Goal: Task Accomplishment & Management: Use online tool/utility

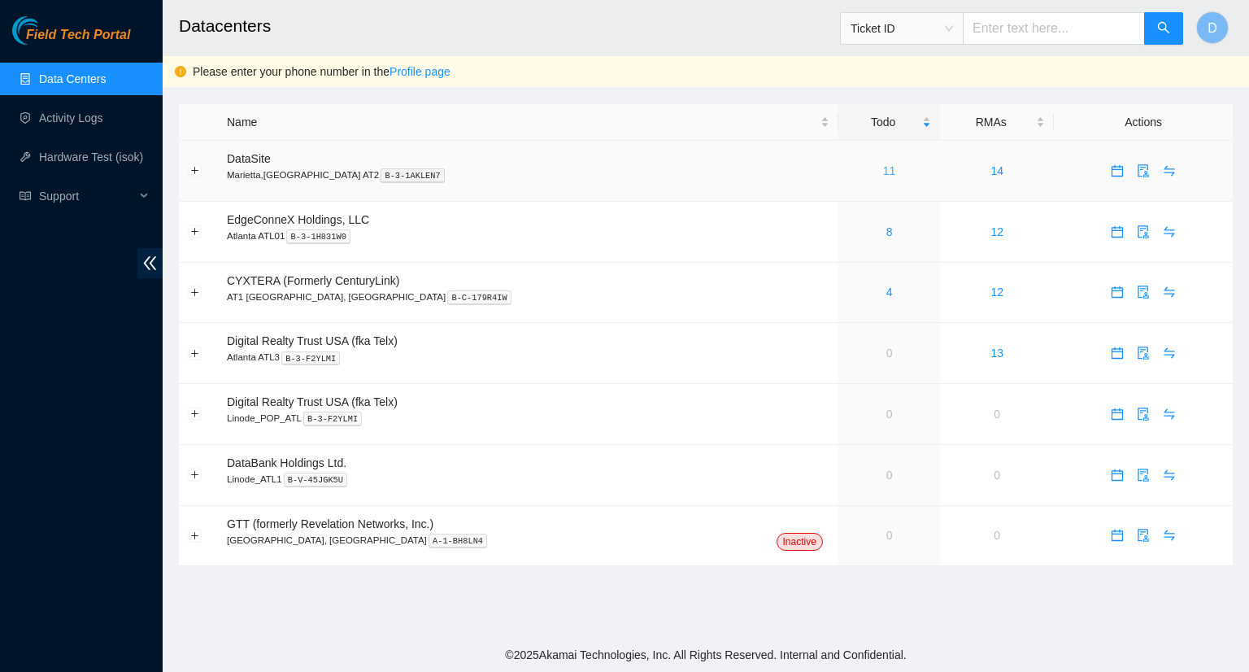
click at [883, 171] on link "11" at bounding box center [889, 170] width 13 height 13
click at [847, 172] on div "8" at bounding box center [889, 171] width 84 height 18
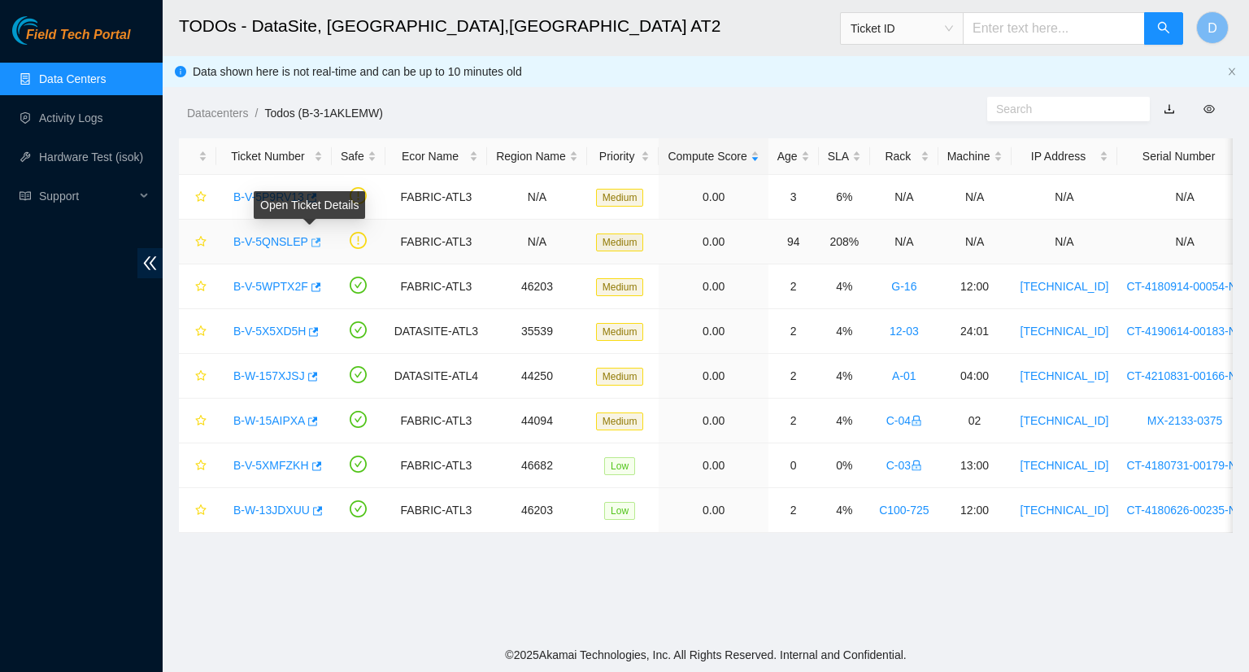
click at [312, 245] on icon "button" at bounding box center [314, 242] width 11 height 11
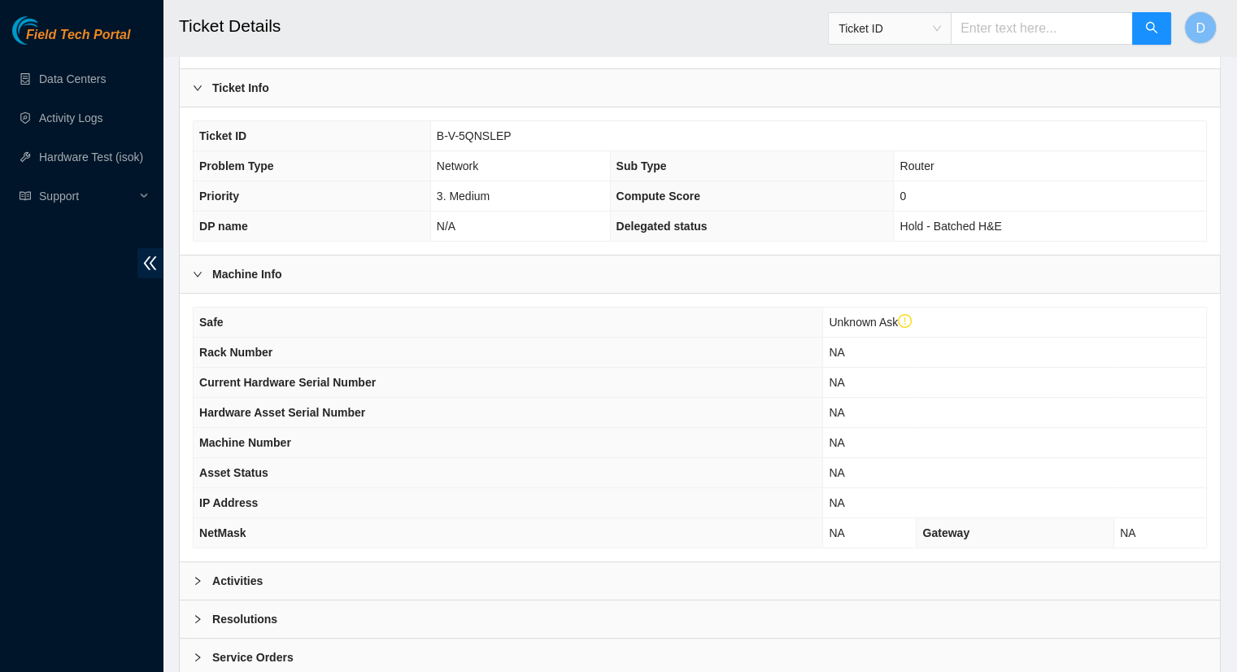
scroll to position [458, 0]
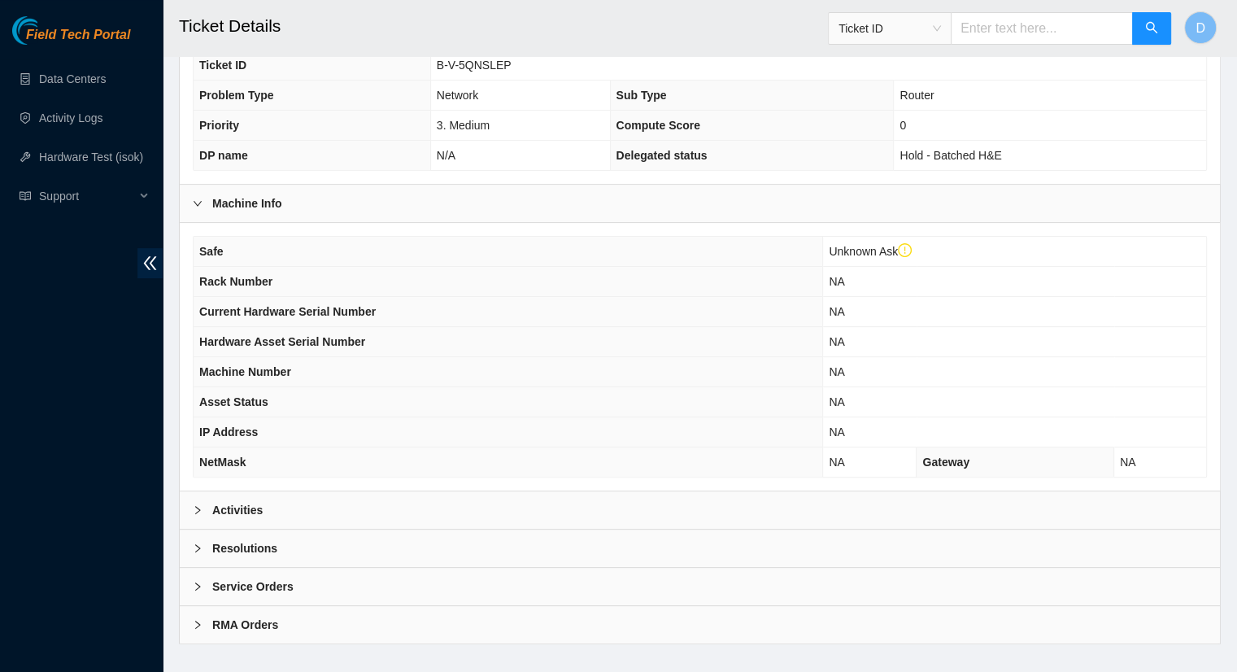
click at [237, 501] on b "Activities" at bounding box center [237, 510] width 50 height 18
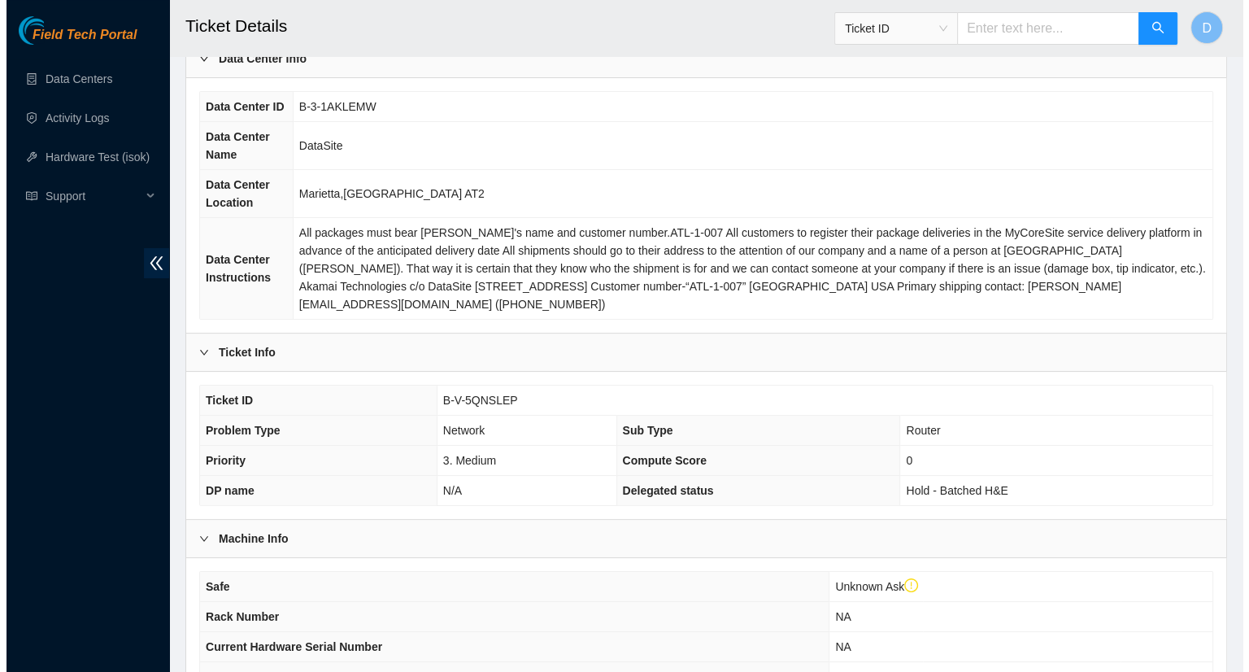
scroll to position [0, 0]
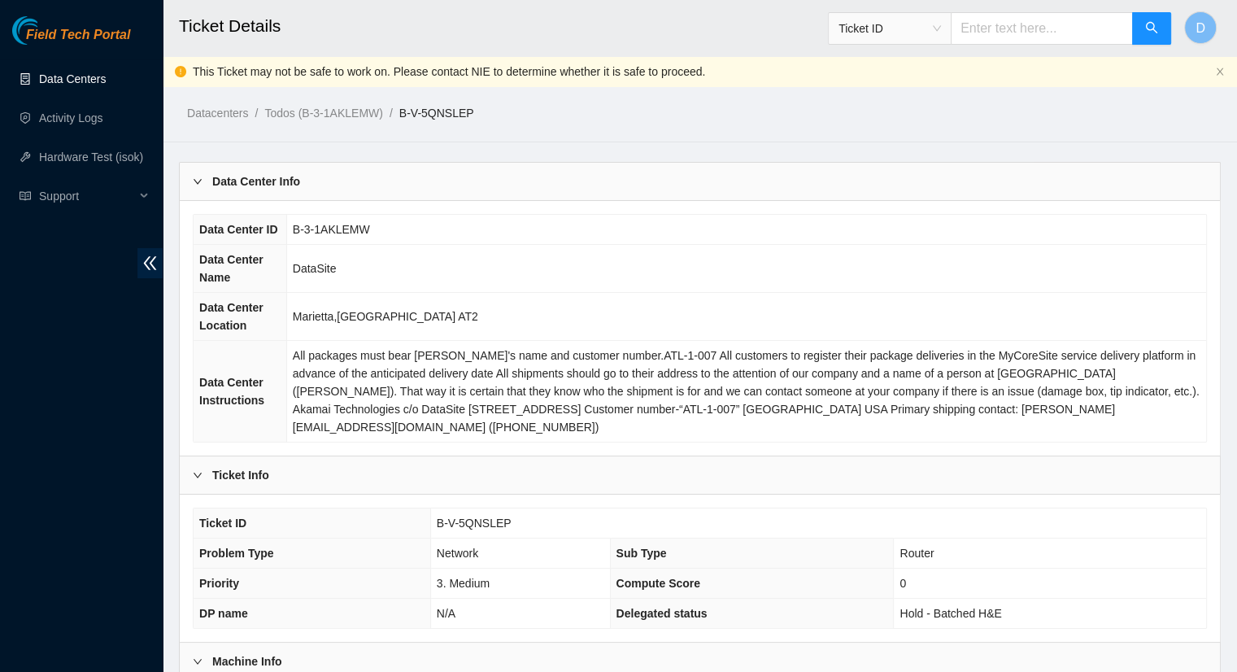
click at [75, 72] on link "Data Centers" at bounding box center [72, 78] width 67 height 13
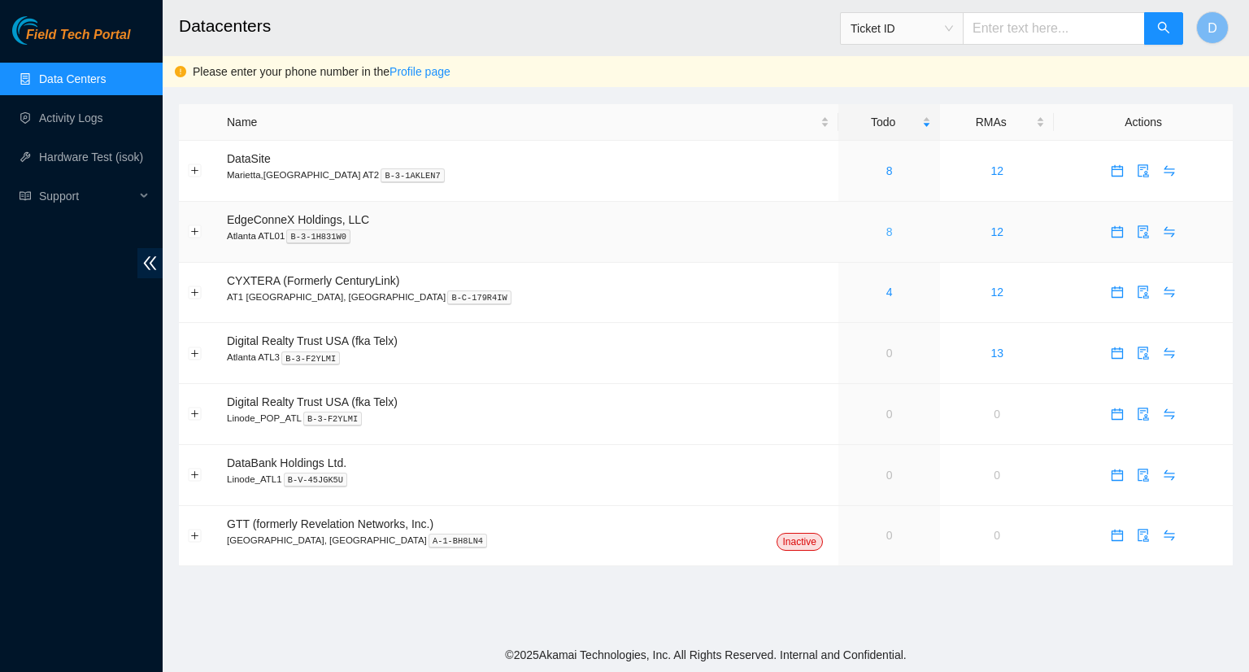
click at [886, 232] on link "8" at bounding box center [889, 231] width 7 height 13
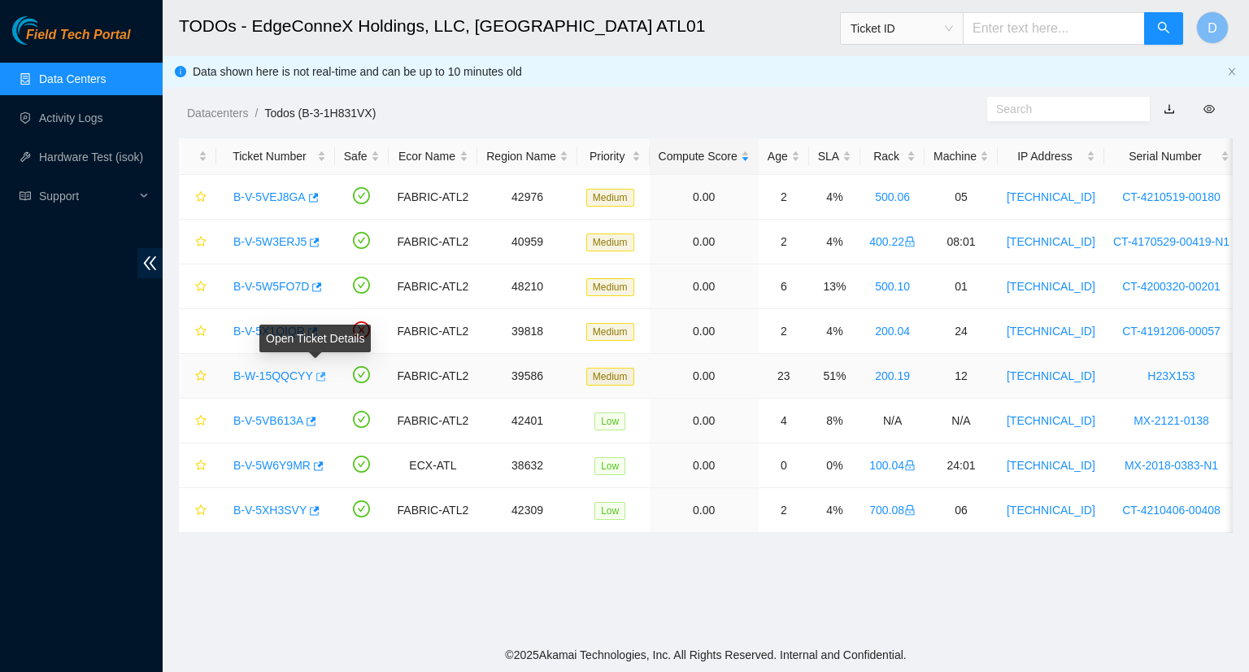
click at [316, 371] on icon "button" at bounding box center [319, 376] width 11 height 11
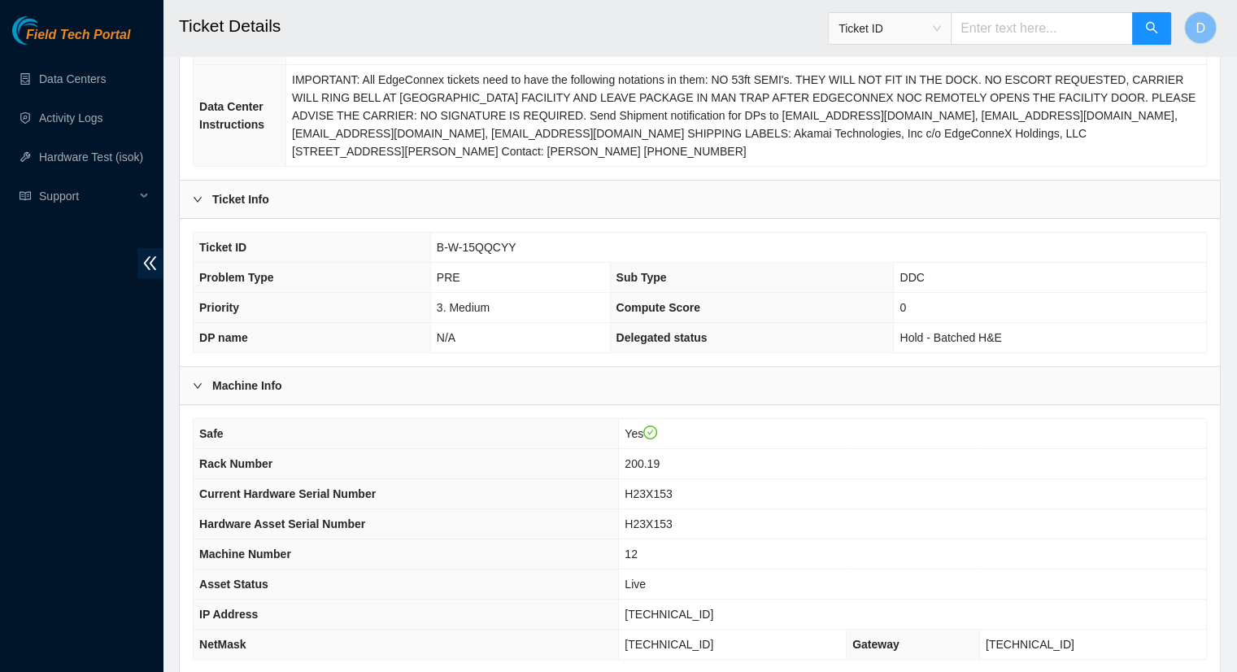
scroll to position [407, 0]
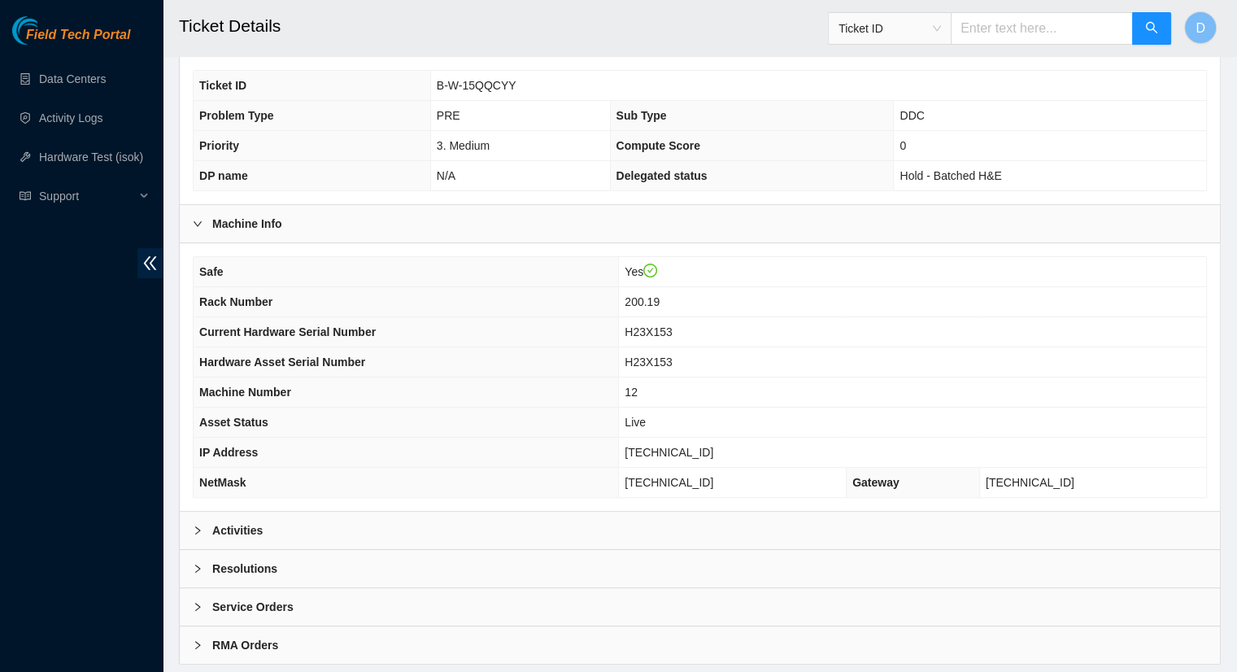
click at [253, 517] on div "Activities" at bounding box center [700, 529] width 1040 height 37
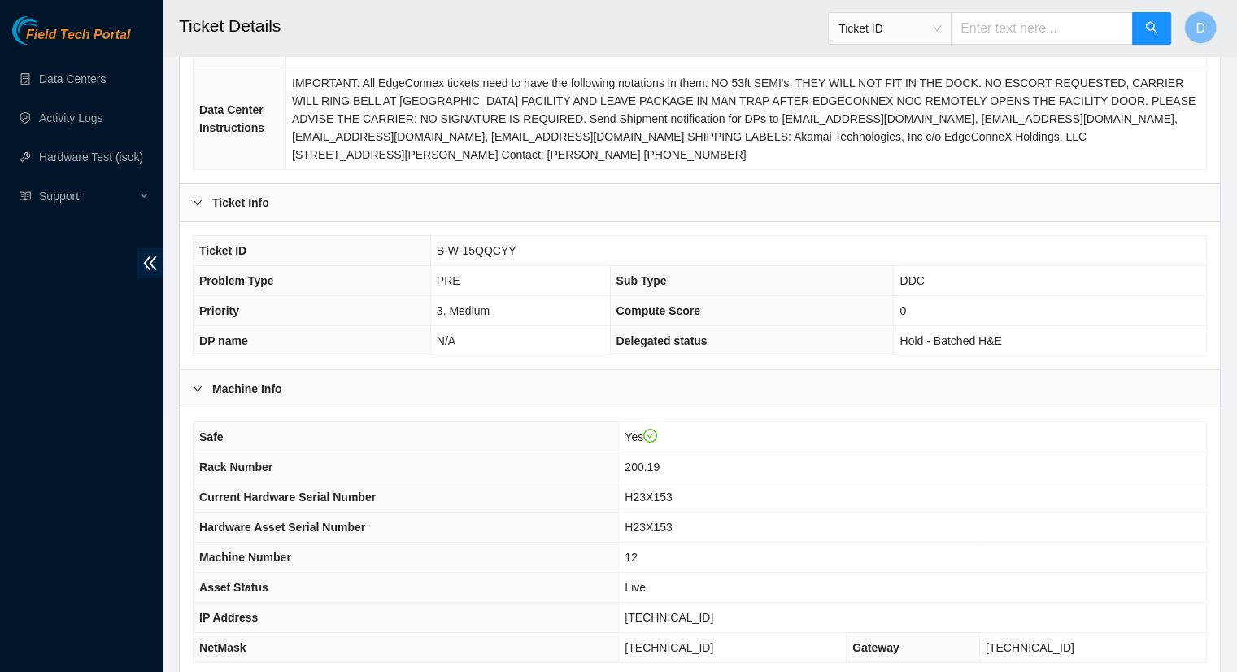
scroll to position [163, 0]
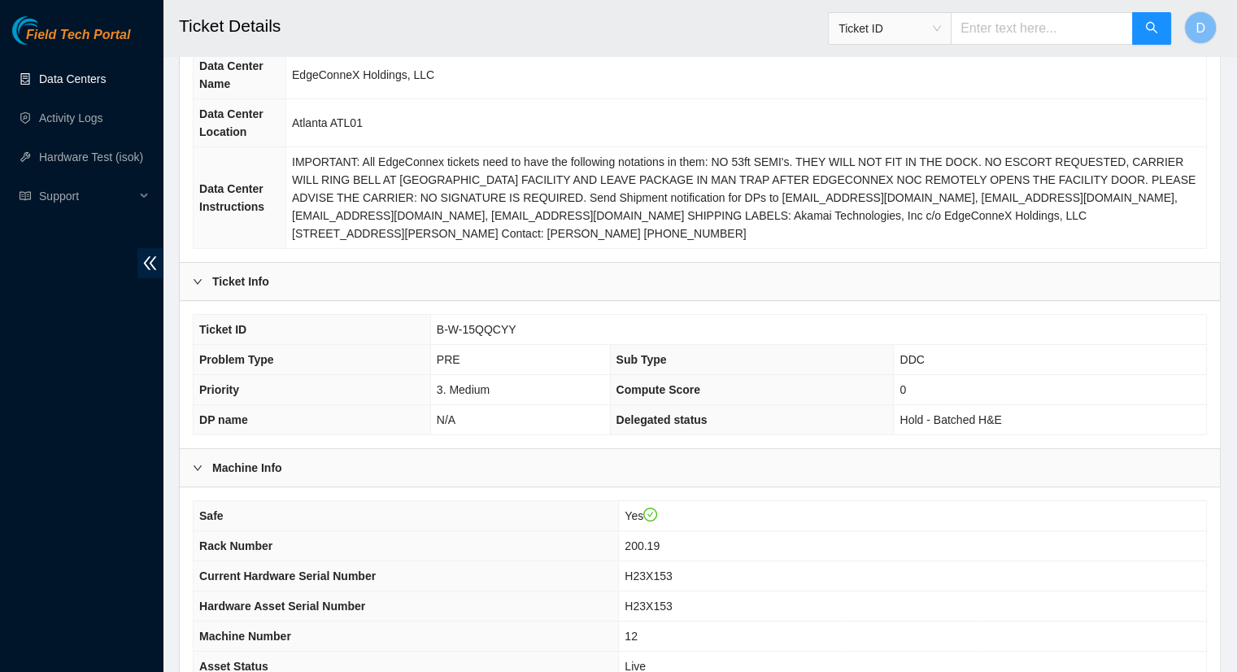
click at [72, 80] on link "Data Centers" at bounding box center [72, 78] width 67 height 13
